Goal: Find specific page/section: Find specific page/section

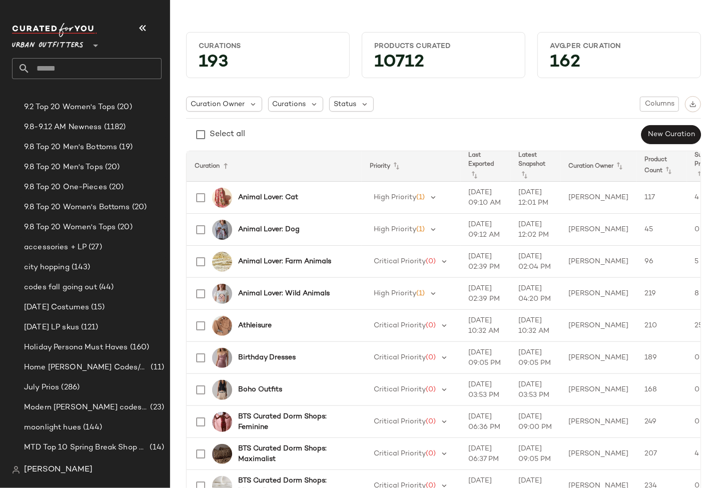
scroll to position [1418, 0]
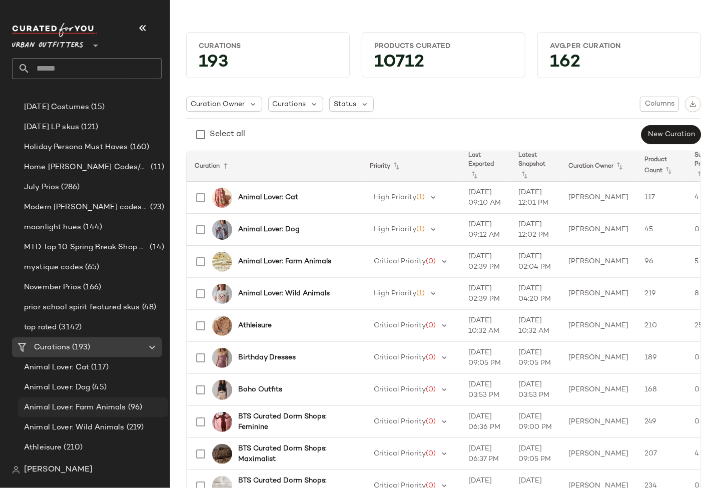
click at [86, 402] on span "Animal Lover: Farm Animals" at bounding box center [75, 408] width 102 height 12
click at [85, 404] on span "Animal Lover: Farm Animals" at bounding box center [75, 408] width 102 height 12
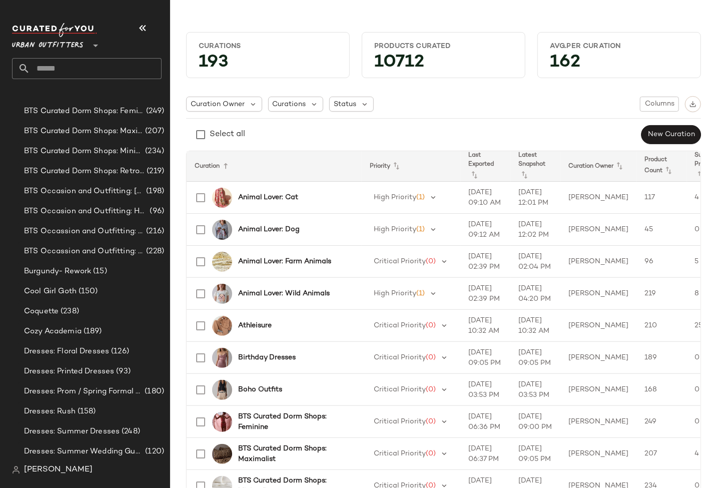
scroll to position [1886, 0]
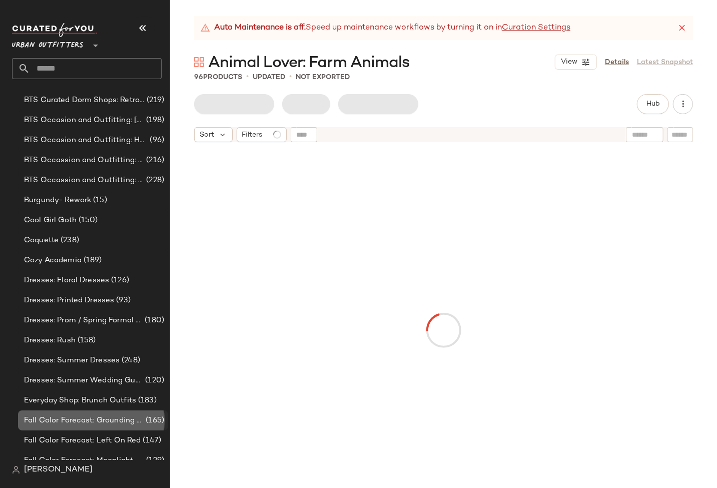
click at [78, 428] on div "Fall Color Forecast: Grounding Grays (165)" at bounding box center [93, 420] width 150 height 20
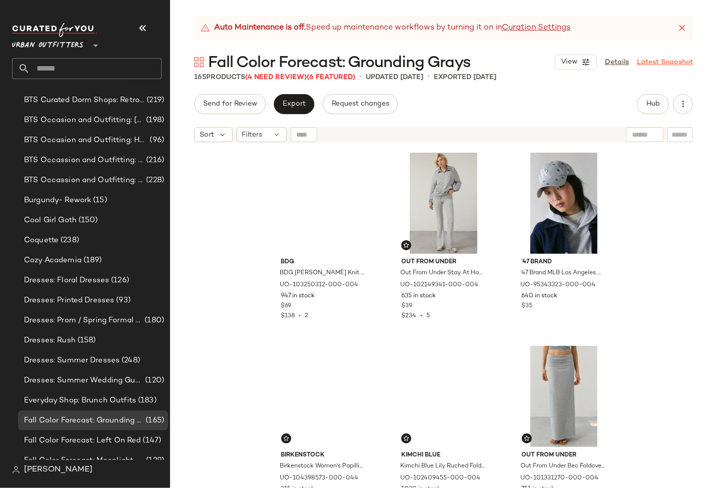
click at [659, 62] on link "Latest Snapshot" at bounding box center [665, 62] width 56 height 11
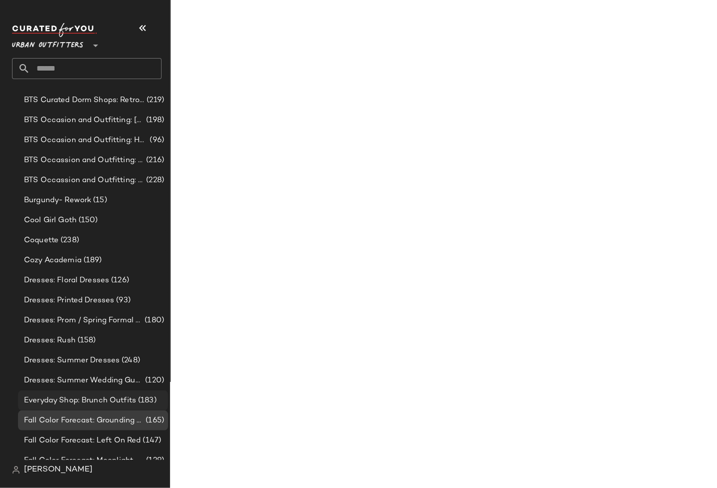
click at [101, 395] on span "Everyday Shop: Brunch Outfits" at bounding box center [80, 401] width 112 height 12
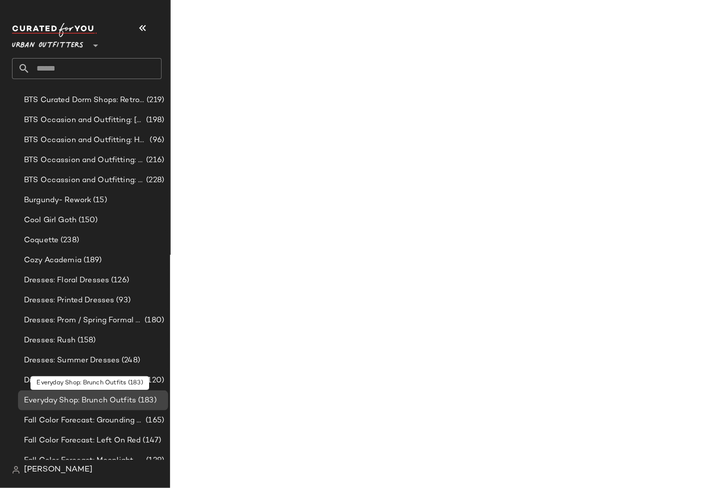
click at [101, 395] on span "Everyday Shop: Brunch Outfits" at bounding box center [80, 401] width 112 height 12
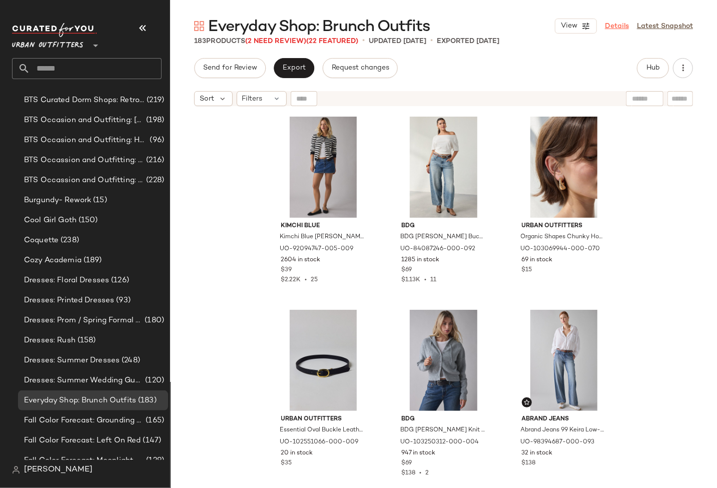
click at [619, 29] on link "Details" at bounding box center [617, 26] width 24 height 11
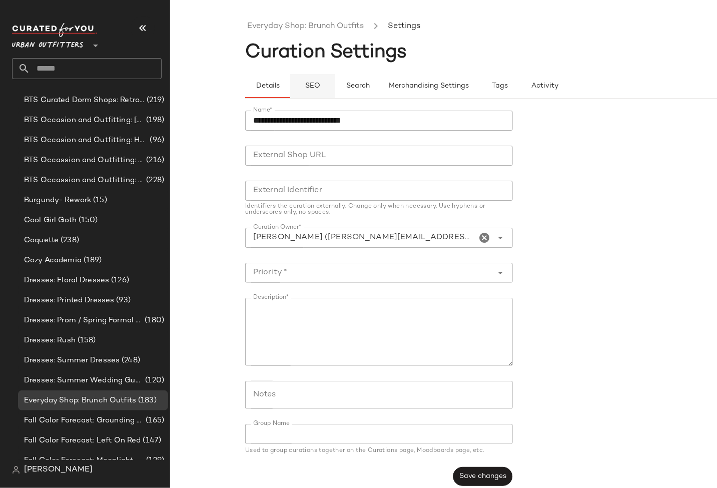
click at [306, 93] on button "SEO" at bounding box center [312, 86] width 45 height 24
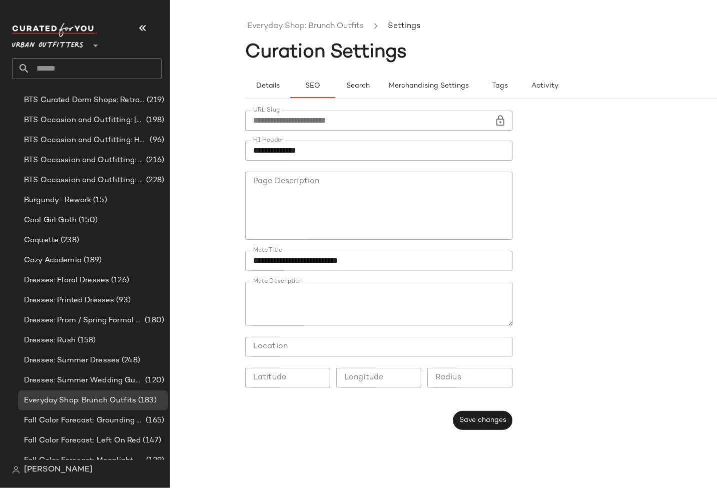
type button "seo"
